Goal: Transaction & Acquisition: Obtain resource

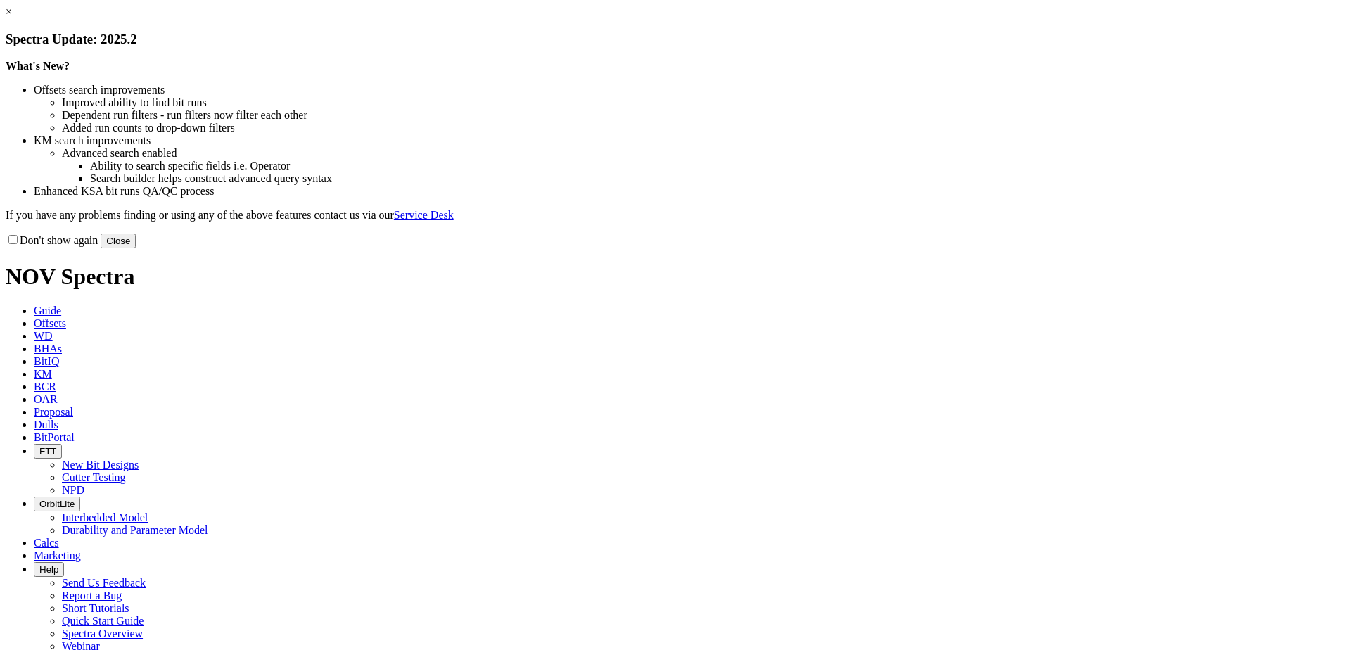
click at [136, 248] on button "Close" at bounding box center [118, 241] width 35 height 15
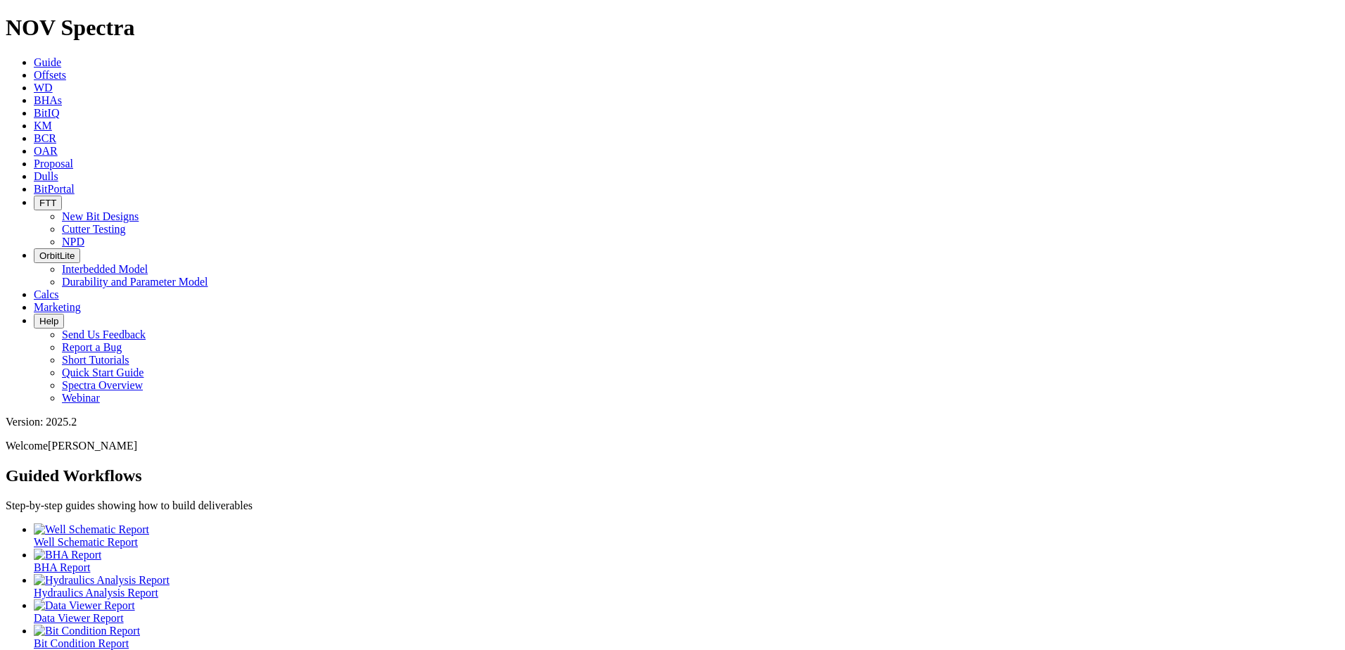
click at [34, 69] on icon at bounding box center [34, 75] width 0 height 12
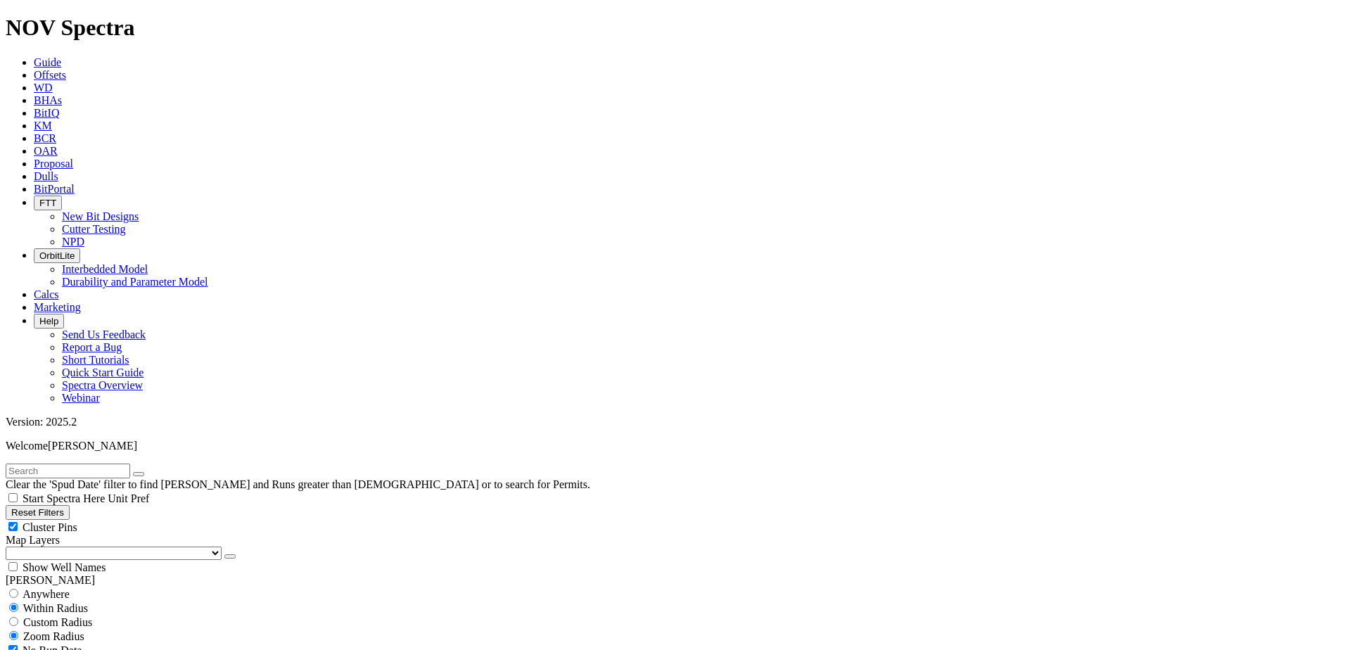
scroll to position [211, 0]
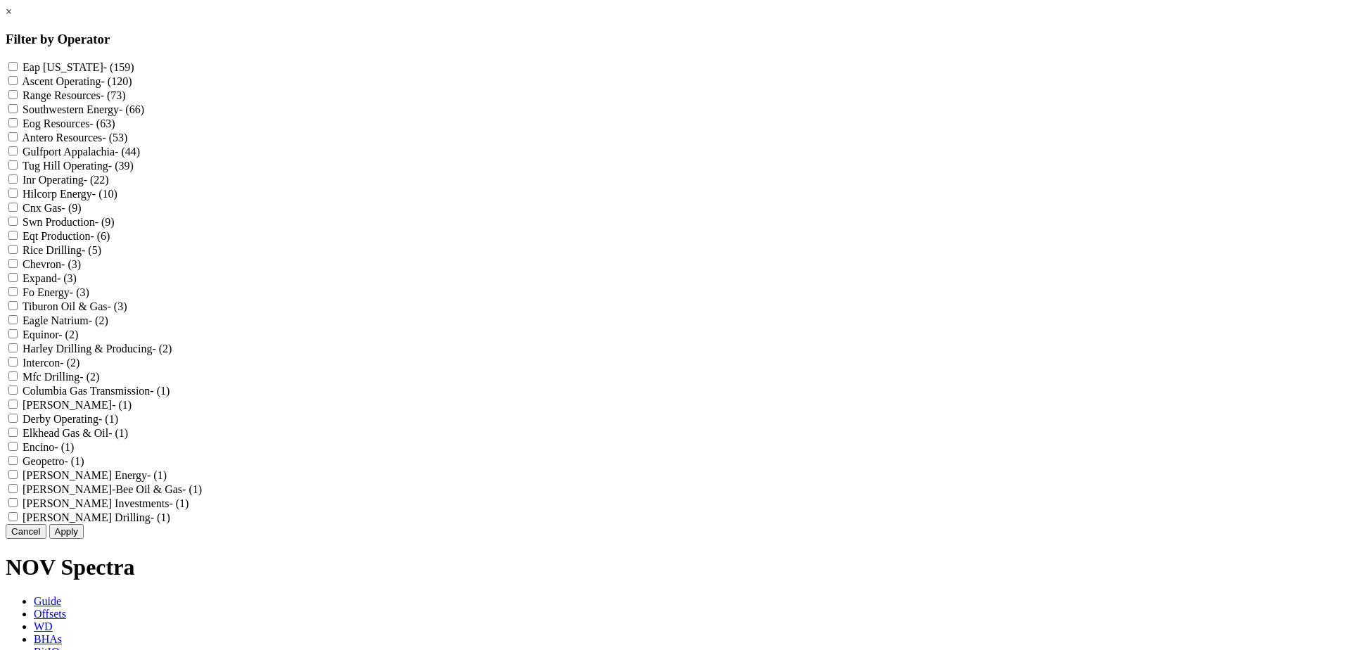
click at [18, 127] on Resources "Eog Resources - (63)" at bounding box center [12, 122] width 9 height 9
checkbox Resources "true"
click at [18, 69] on Ohio "Eap [US_STATE] - (159)" at bounding box center [12, 66] width 9 height 9
checkbox Ohio "true"
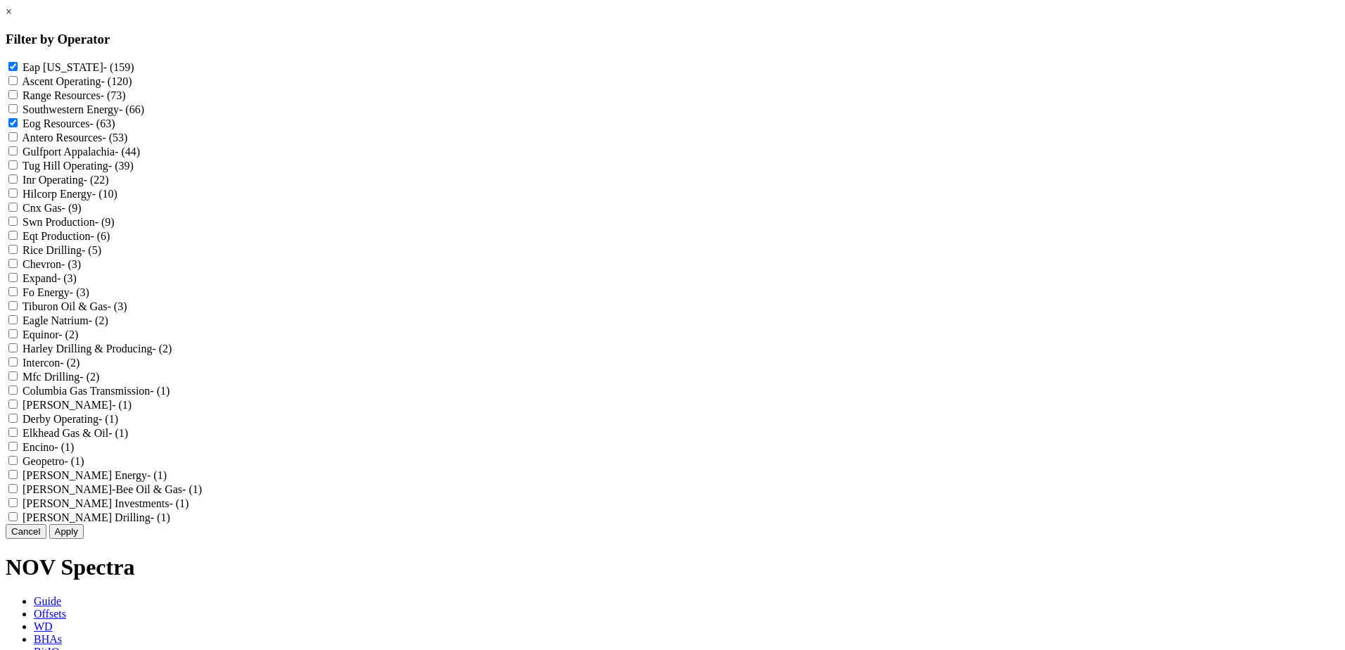
click at [84, 539] on button "Apply" at bounding box center [66, 531] width 34 height 15
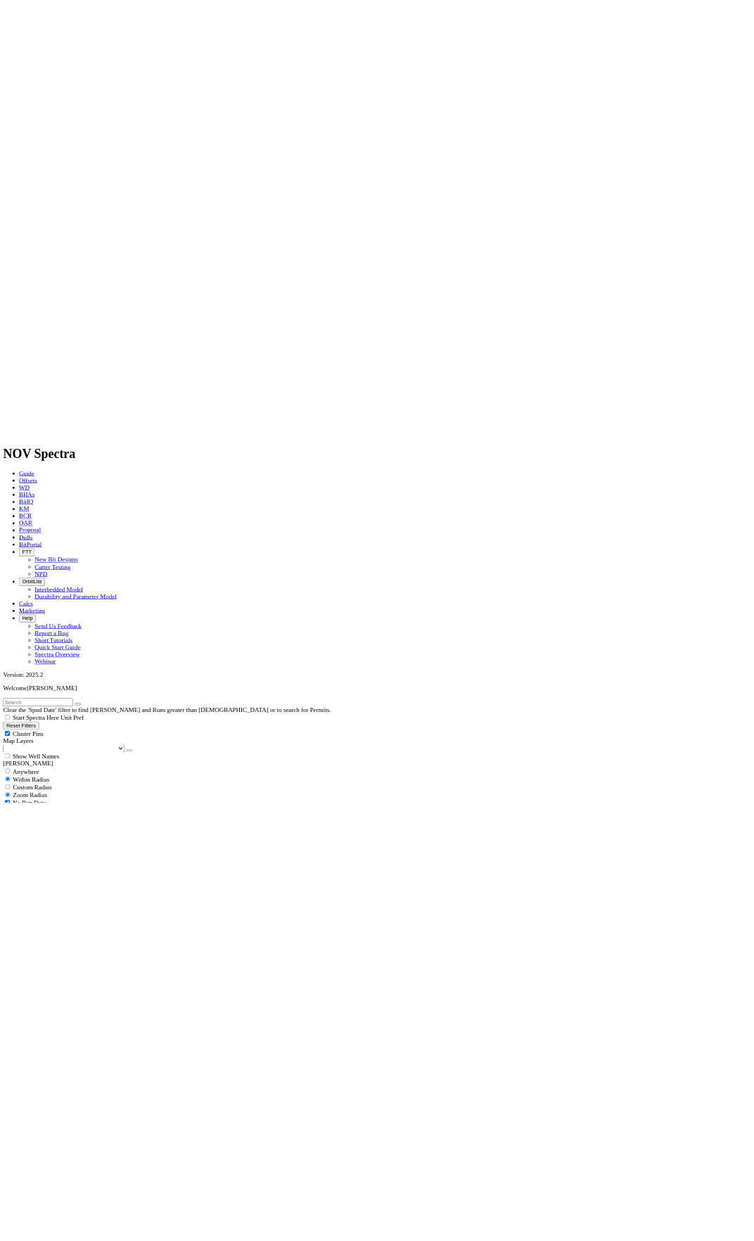
scroll to position [492, 0]
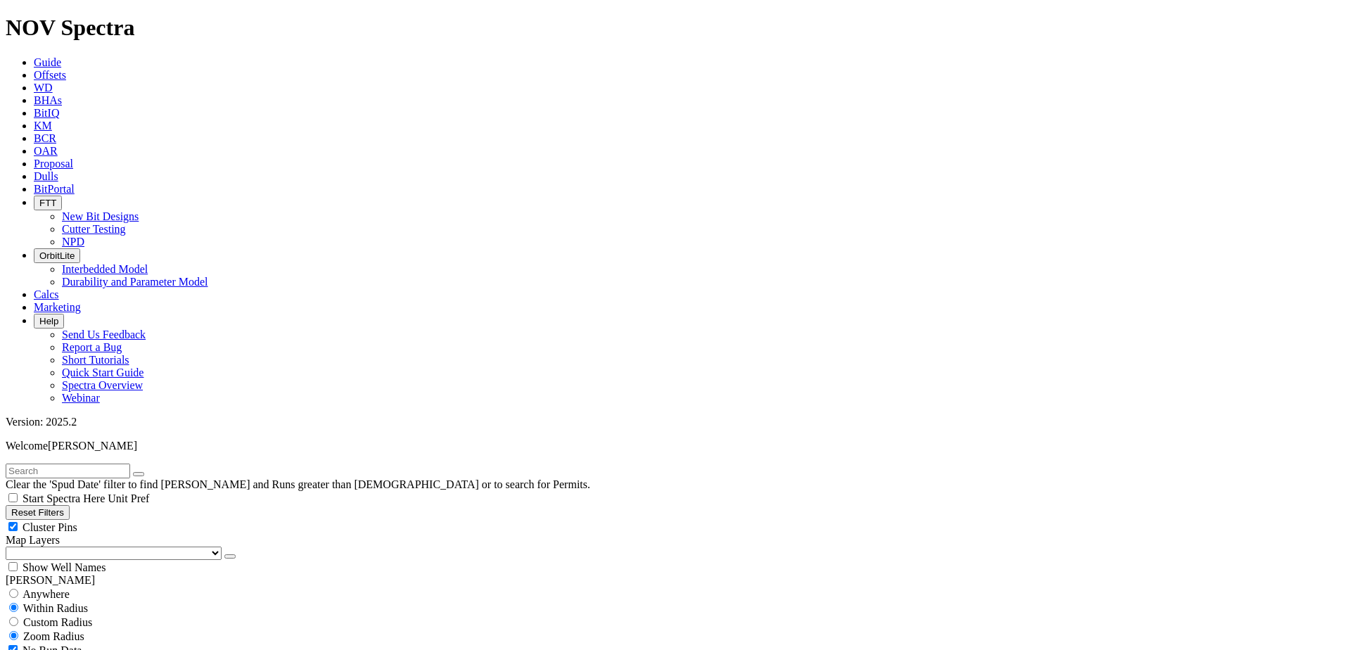
select select "8.75"
checkbox input "false"
select select "? number:8.75 ?"
